Goal: Transaction & Acquisition: Subscribe to service/newsletter

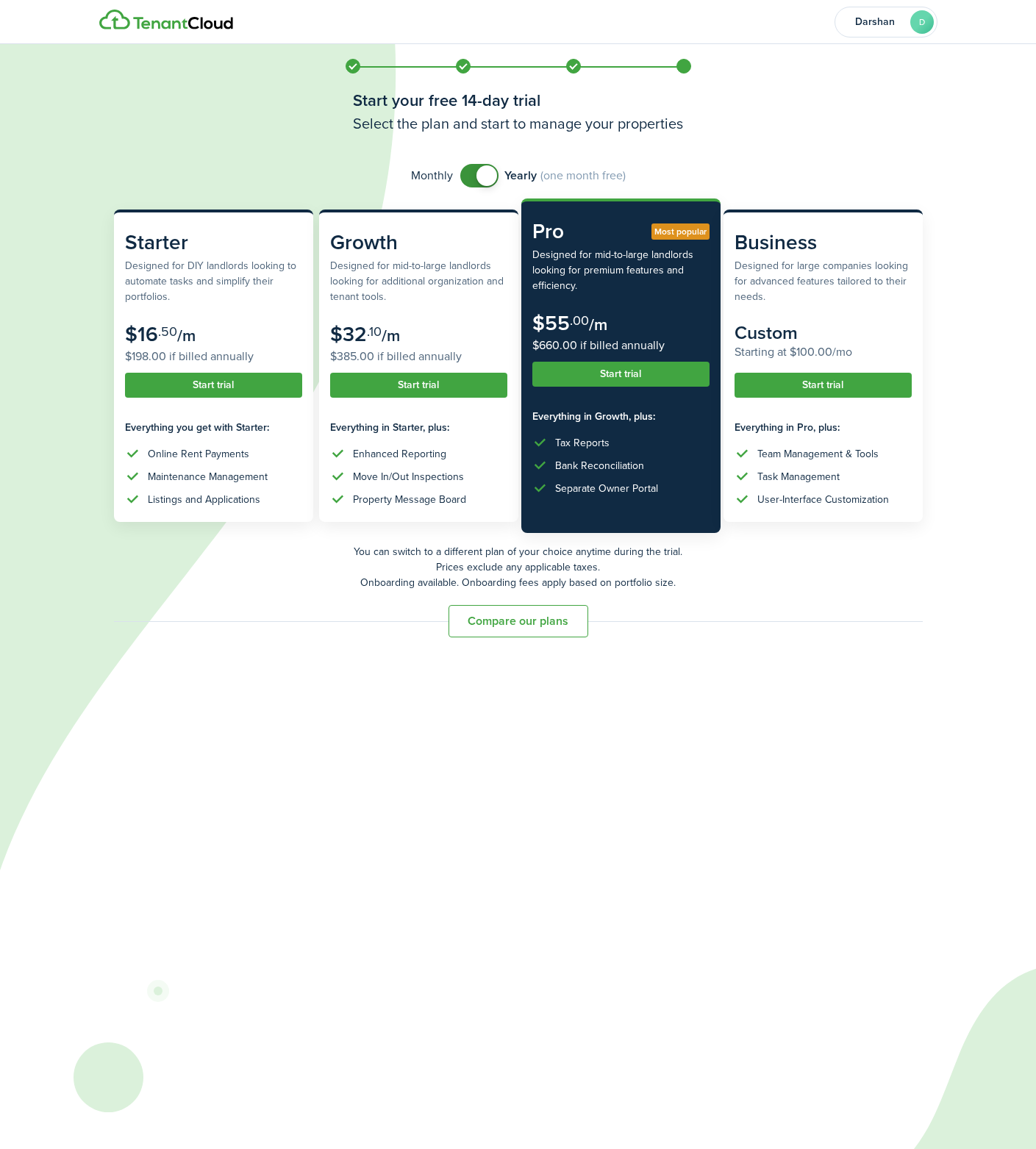
click at [791, 610] on div "Compare our plans" at bounding box center [518, 622] width 809 height 33
click at [472, 166] on span at bounding box center [479, 175] width 15 height 23
click at [479, 169] on span at bounding box center [473, 176] width 21 height 21
click at [479, 169] on span at bounding box center [486, 176] width 21 height 21
click at [479, 169] on span at bounding box center [473, 176] width 21 height 21
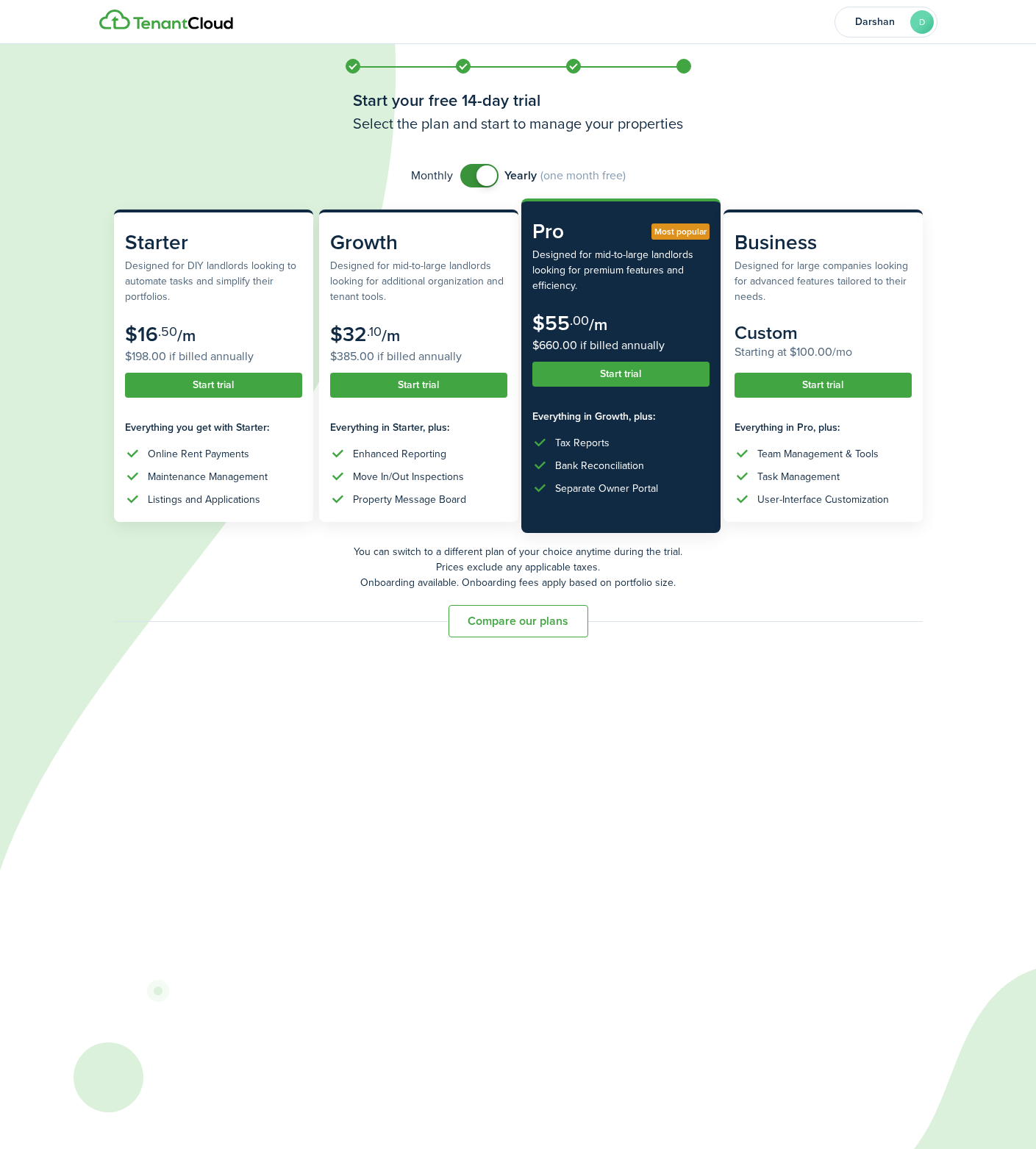
click at [472, 170] on span at bounding box center [479, 175] width 15 height 23
click at [471, 170] on span at bounding box center [473, 176] width 21 height 21
click at [472, 171] on span at bounding box center [479, 175] width 15 height 23
click at [471, 171] on span at bounding box center [473, 176] width 21 height 21
click at [472, 171] on span at bounding box center [479, 175] width 15 height 23
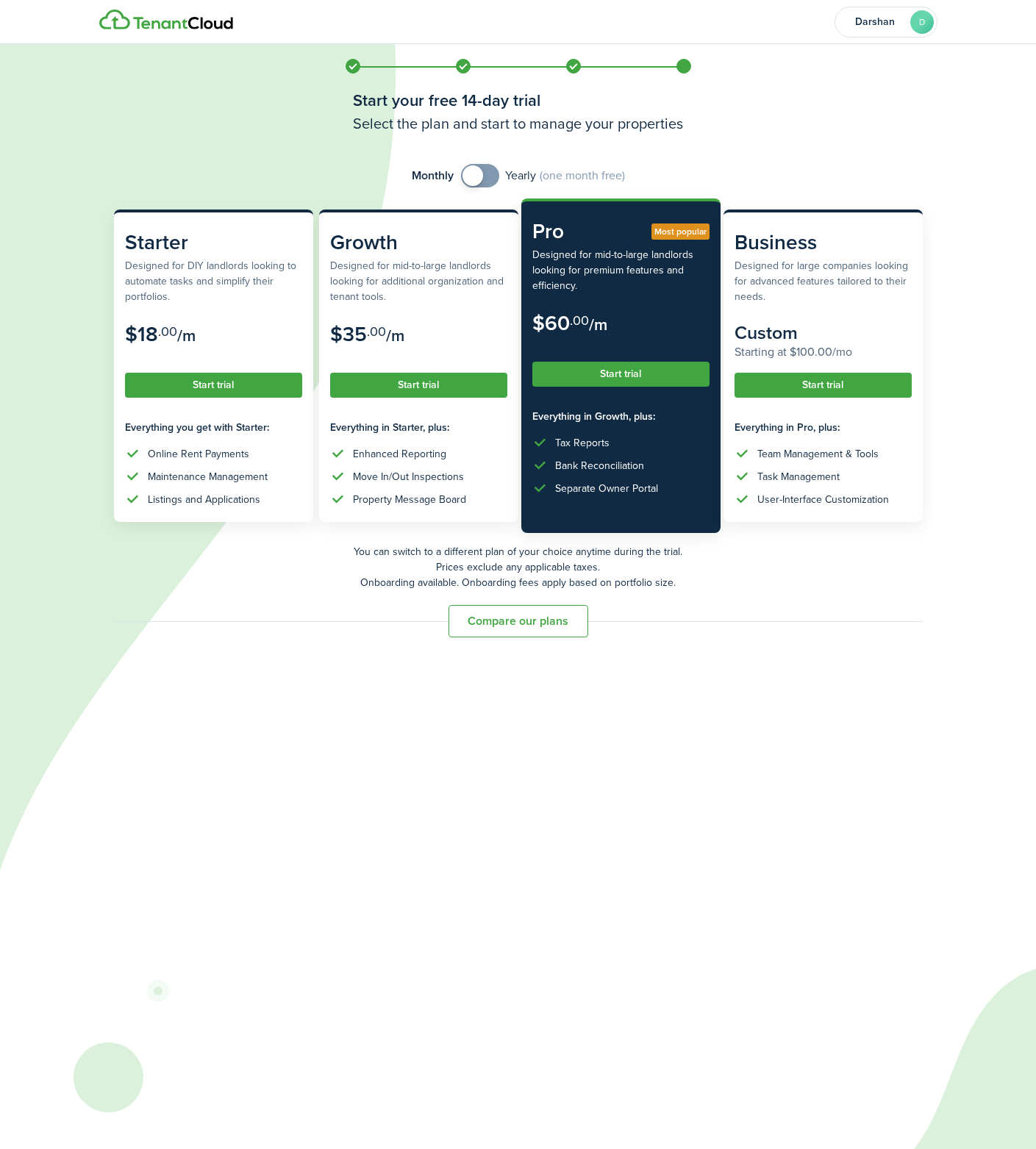
checkbox input "true"
click at [471, 171] on span at bounding box center [473, 176] width 21 height 21
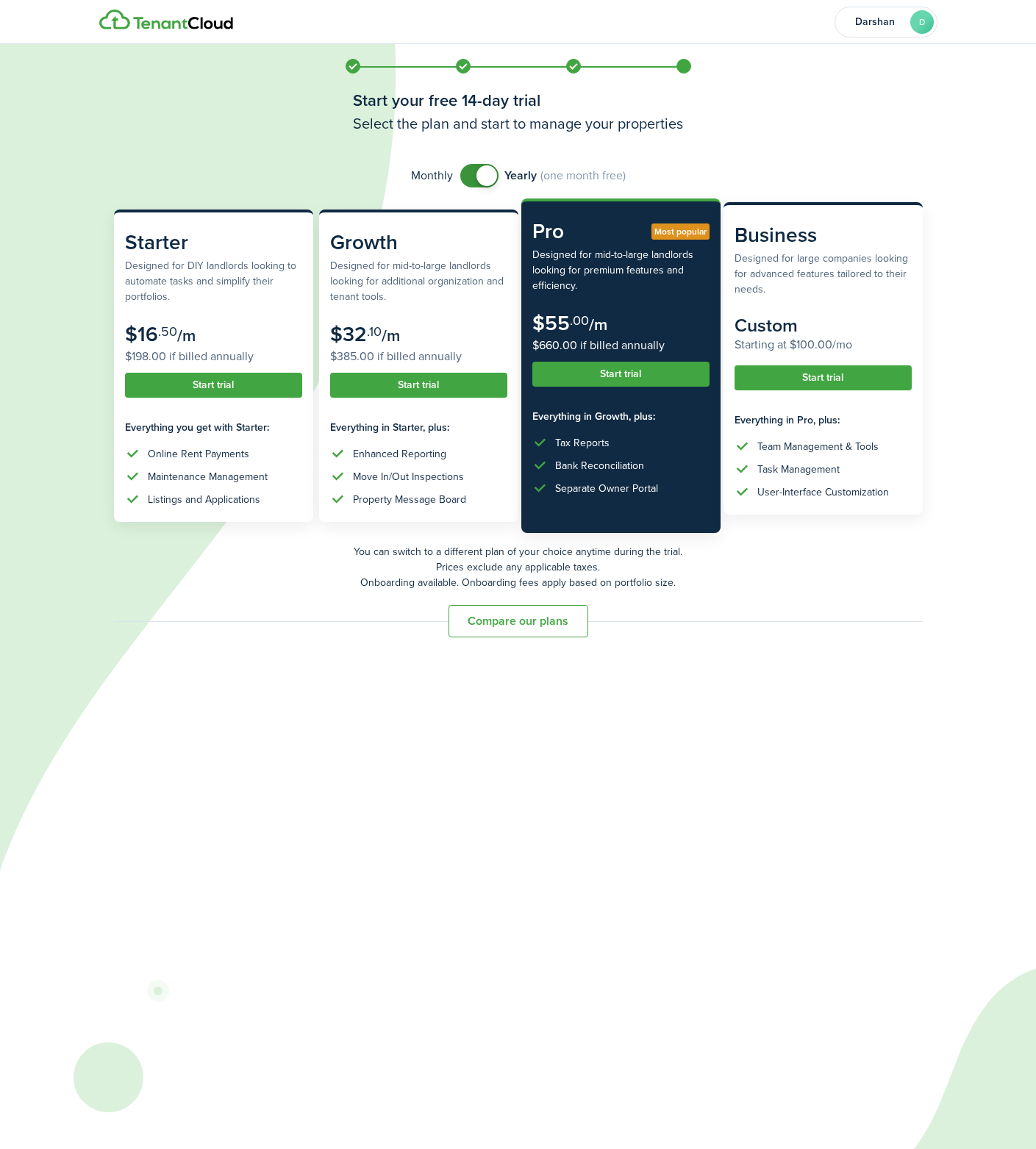
click at [866, 385] on button "Start trial" at bounding box center [823, 378] width 177 height 25
